Goal: Information Seeking & Learning: Learn about a topic

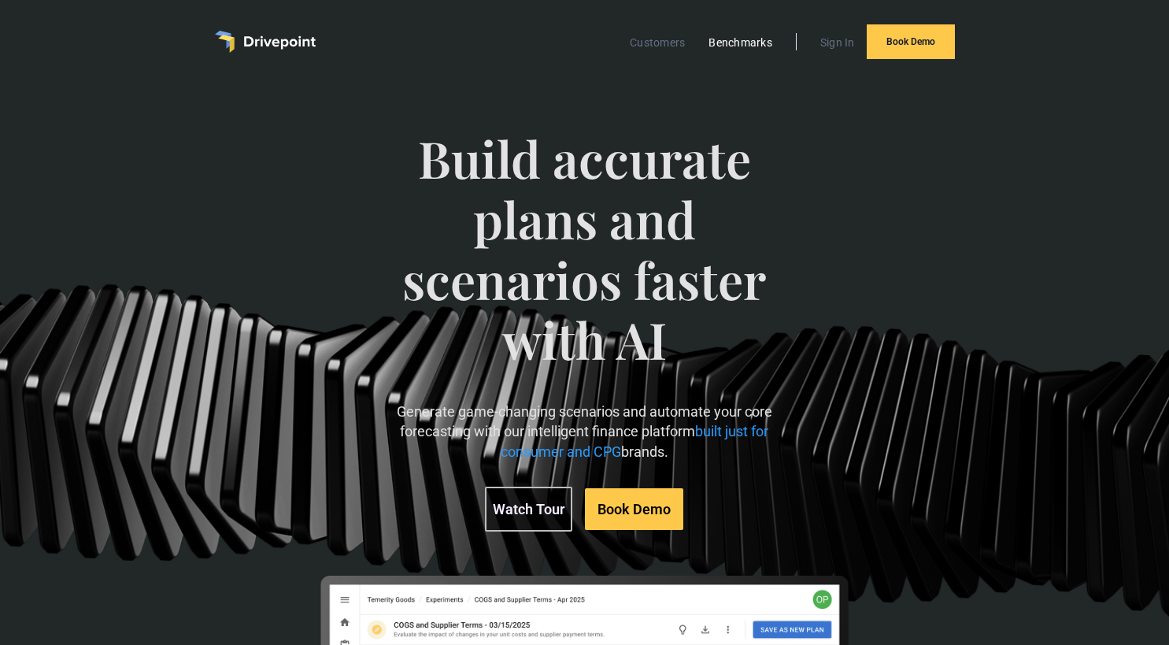
click at [716, 42] on link "Benchmarks" at bounding box center [741, 42] width 80 height 20
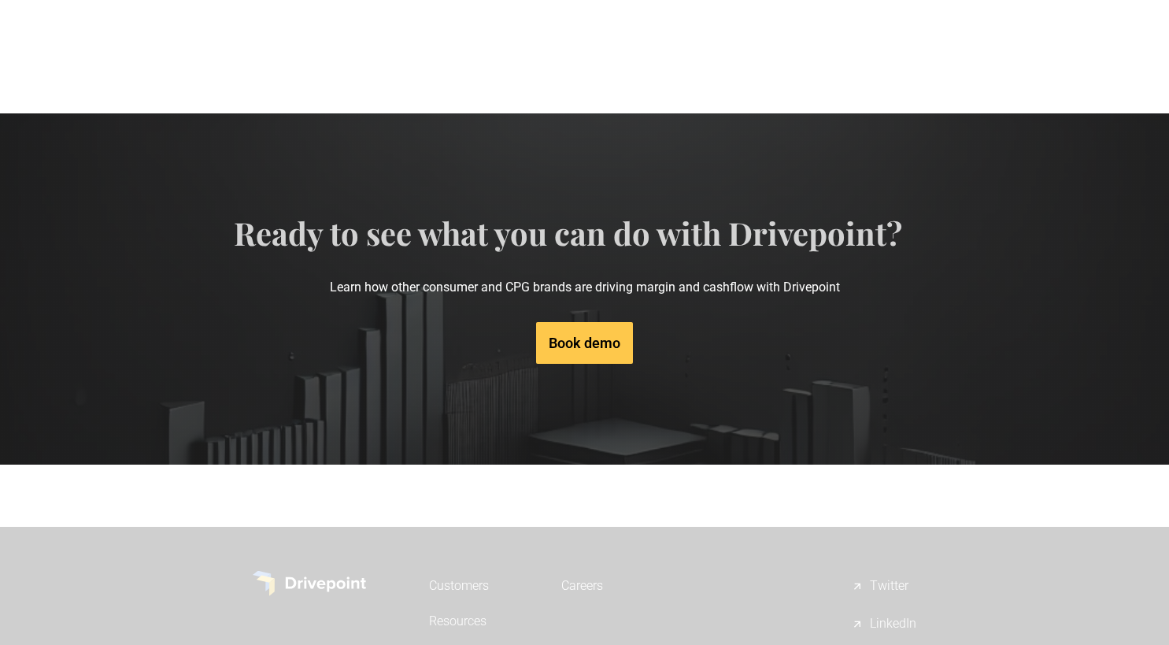
scroll to position [2471, 0]
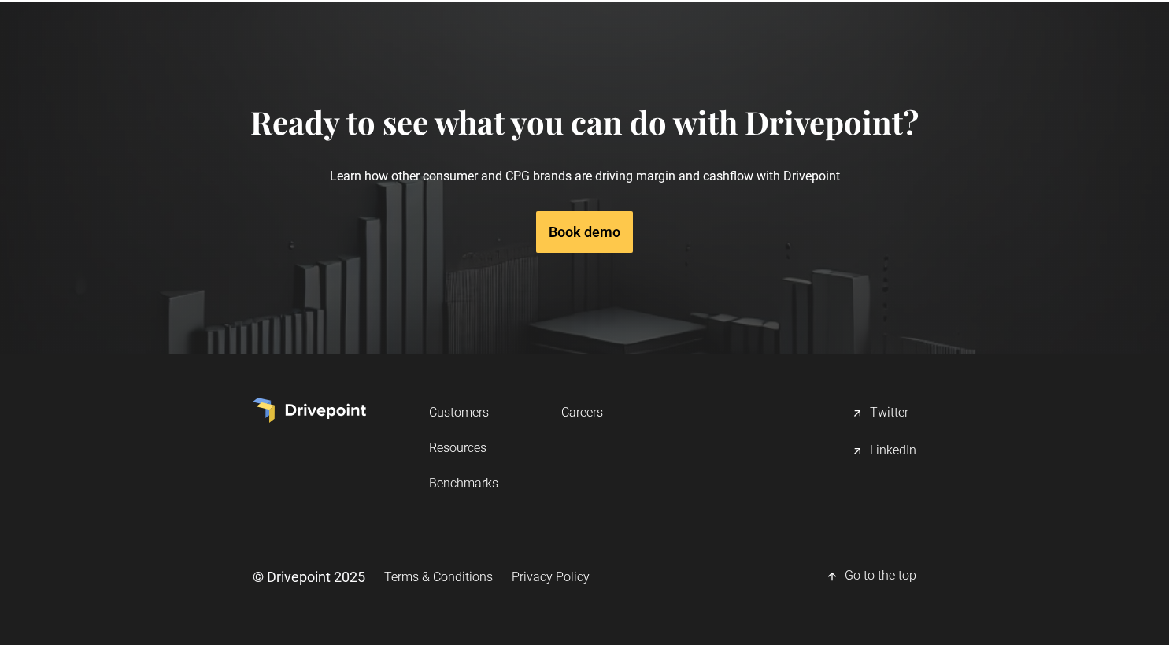
click at [472, 449] on link "Resources" at bounding box center [463, 447] width 69 height 29
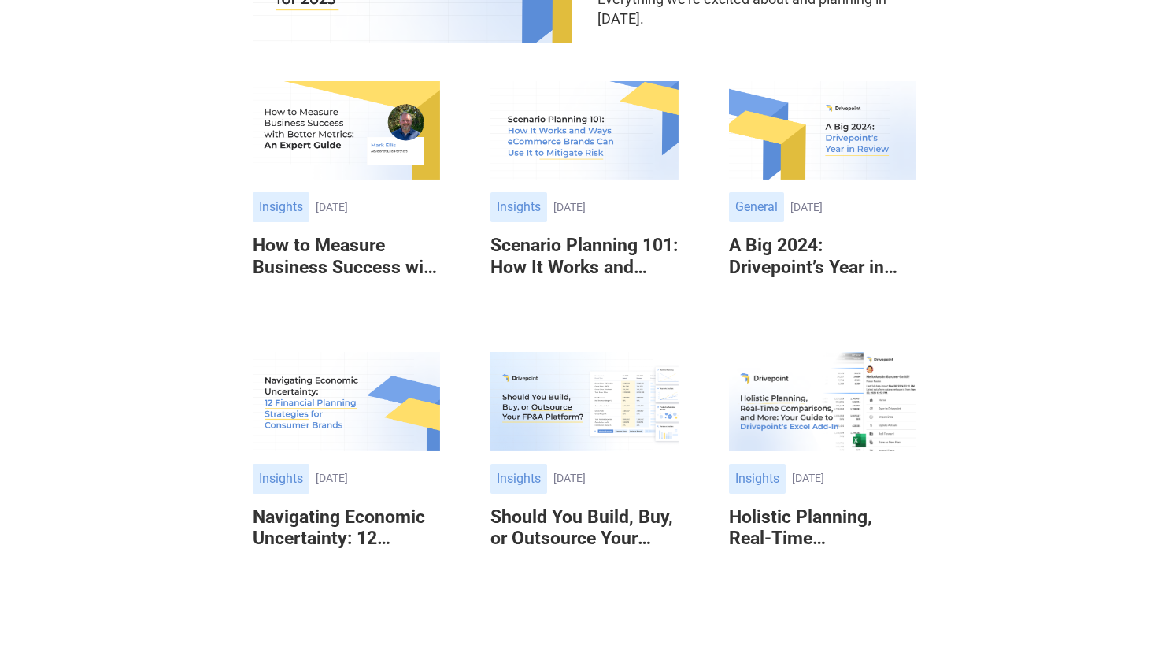
scroll to position [398, 0]
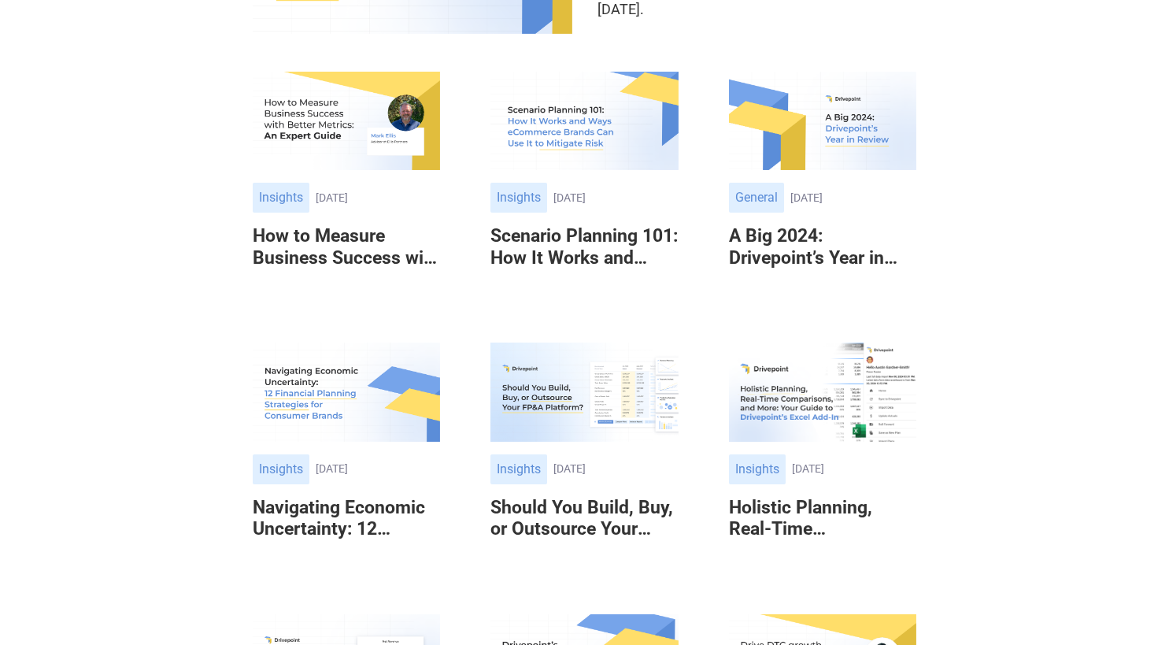
click at [571, 400] on img at bounding box center [584, 392] width 187 height 98
